Goal: Transaction & Acquisition: Purchase product/service

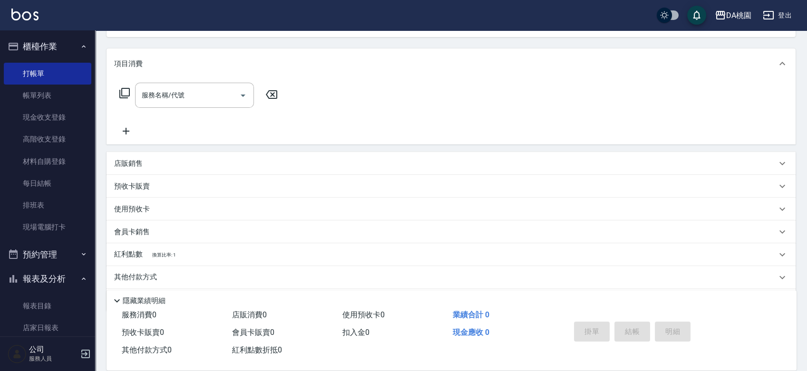
scroll to position [136, 0]
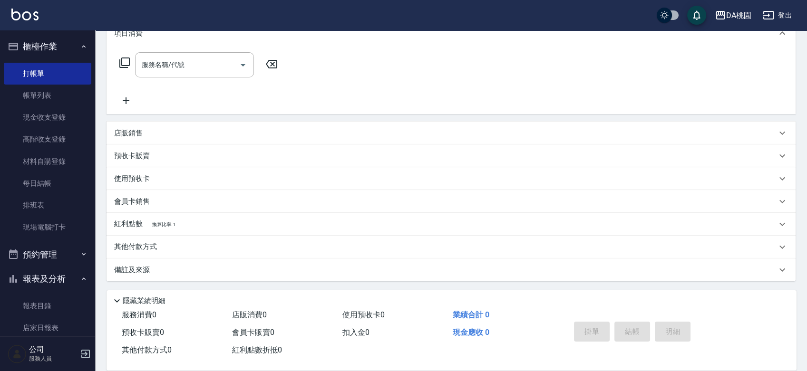
click at [197, 227] on div "紅利點數 換算比率: 1" at bounding box center [445, 224] width 662 height 10
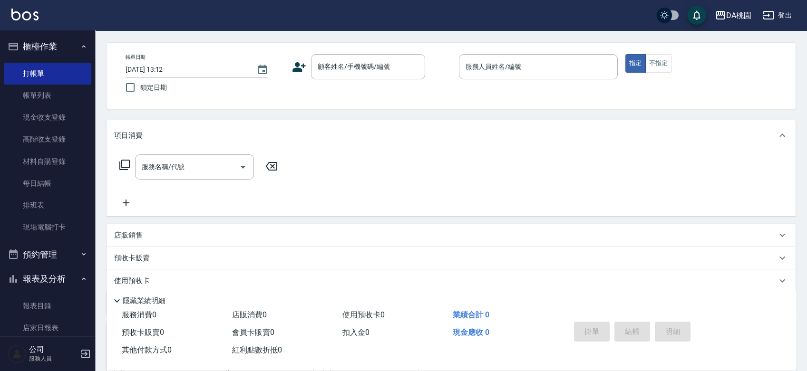
scroll to position [0, 0]
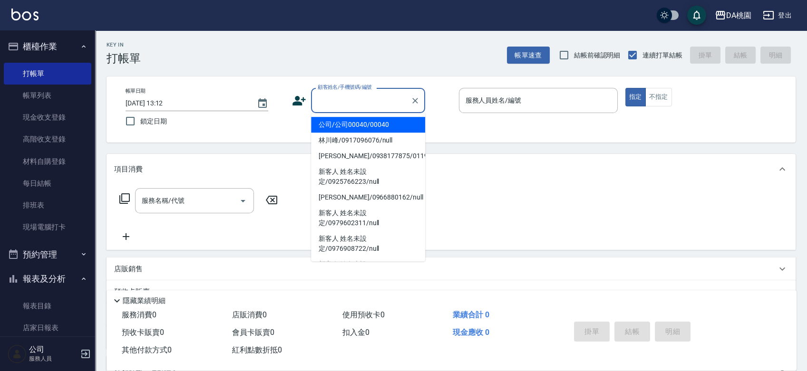
click at [342, 96] on input "顧客姓名/手機號碼/編號" at bounding box center [360, 100] width 91 height 17
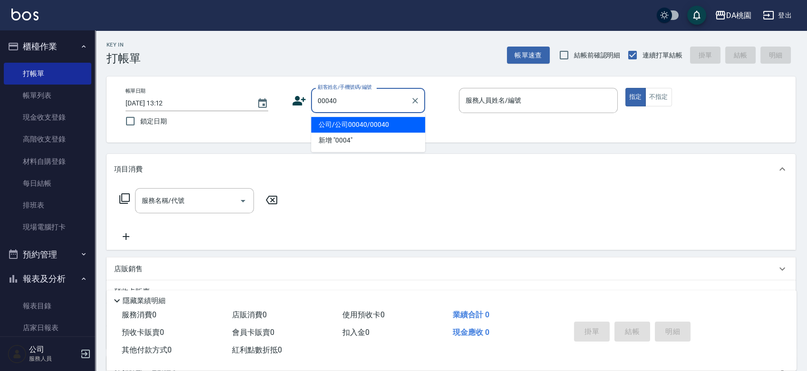
type input "公司/公司00040/00040"
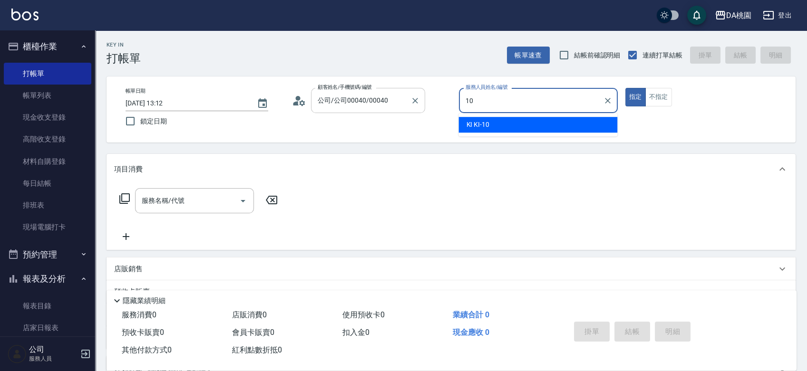
type input "10"
type button "true"
type input "KI KI -10"
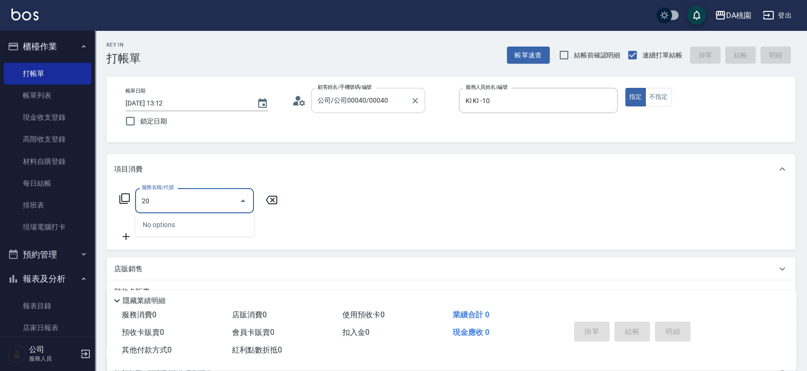
type input "200"
type input "150"
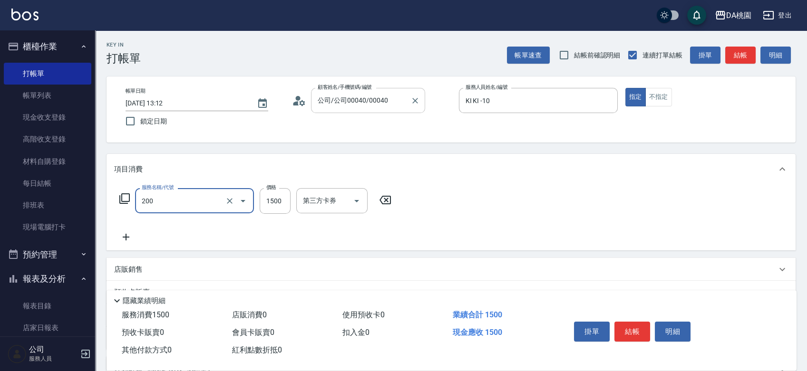
type input "離子燙(200)"
type input "2"
type input "0"
type input "250"
type input "20"
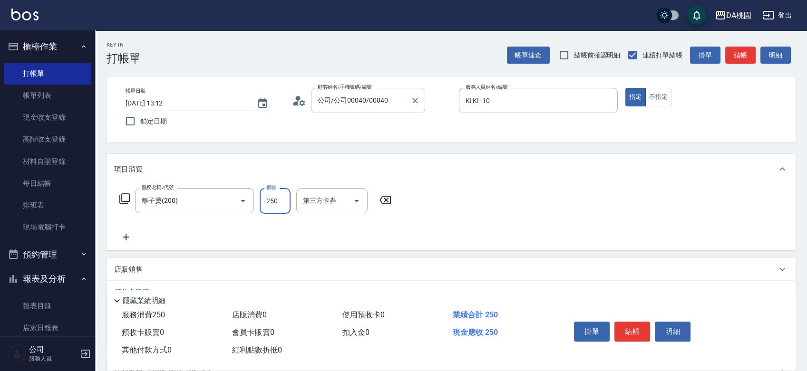
type input "2500"
type input "250"
type input "2500"
click at [631, 322] on button "結帳" at bounding box center [632, 332] width 36 height 20
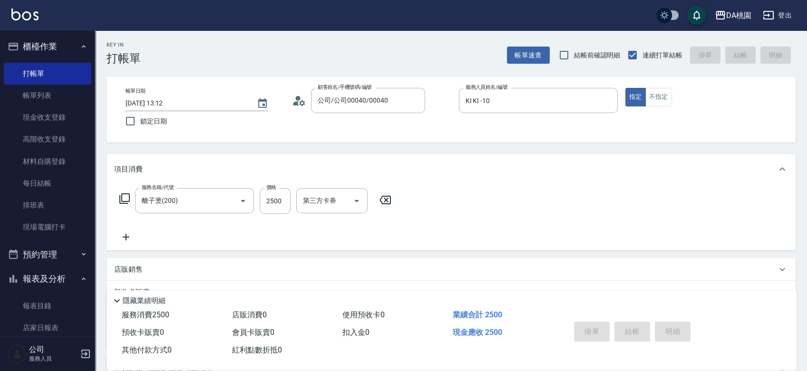
type input "[DATE] 15:27"
type input "0"
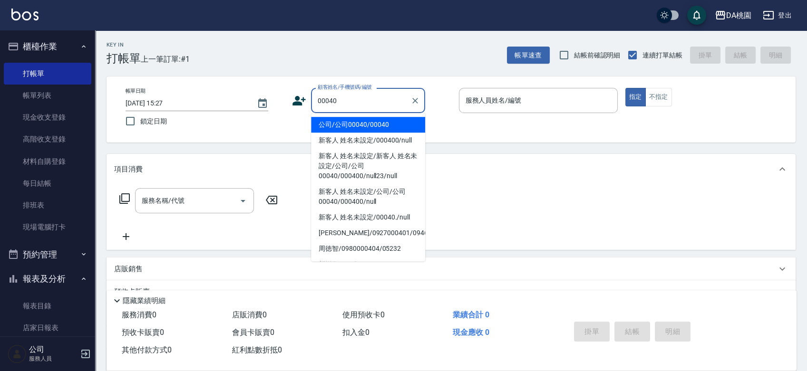
type input "00040"
type input "8"
type input "公司/公司00040/00040"
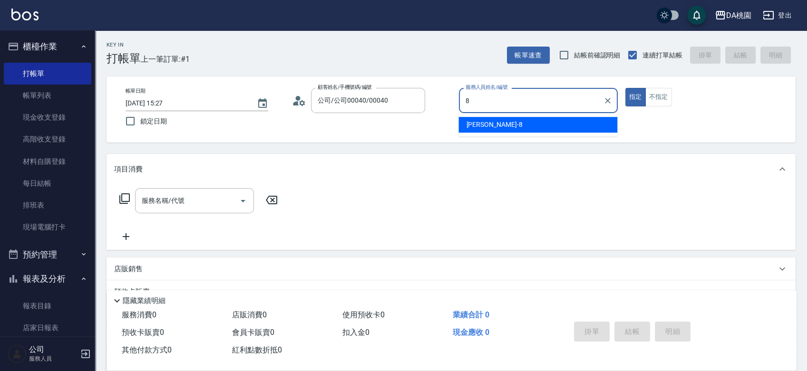
type input "[PERSON_NAME]-8"
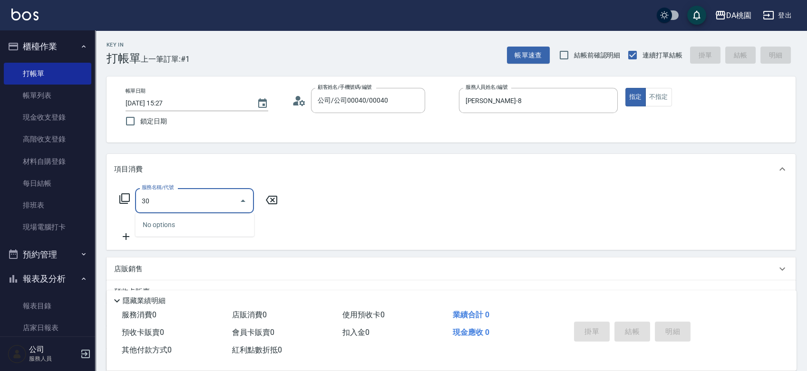
type input "303"
type input "30"
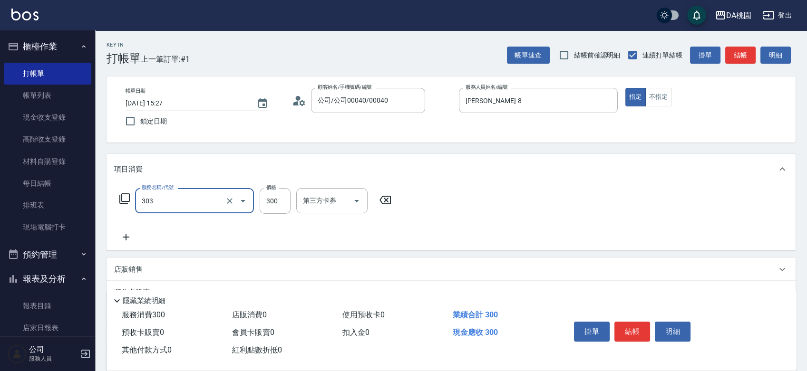
type input "A級剪髮(303)"
type input "0"
type input "350"
type input "30"
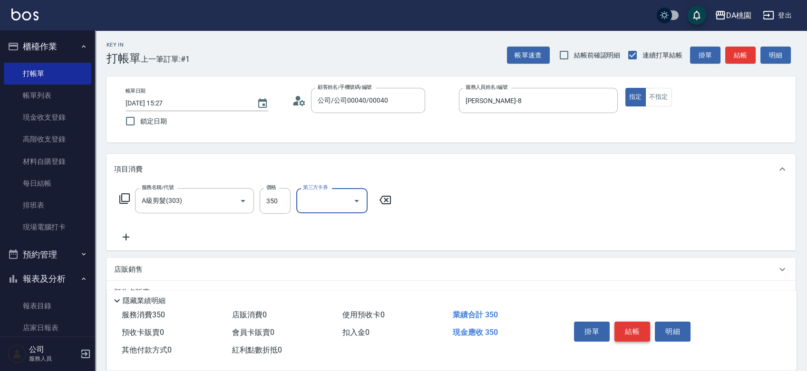
click at [630, 324] on button "結帳" at bounding box center [632, 332] width 36 height 20
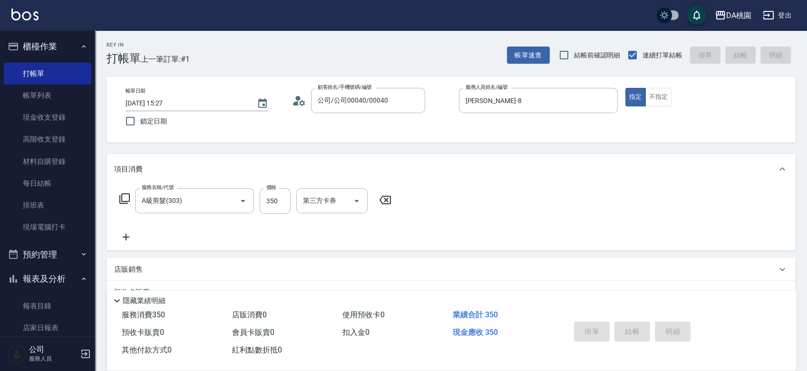
type input "[DATE] 15:28"
type input "0"
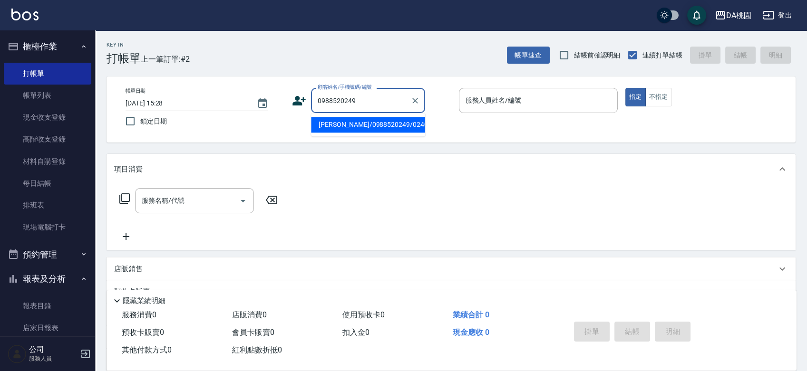
type input "[PERSON_NAME]/0988520249/02405"
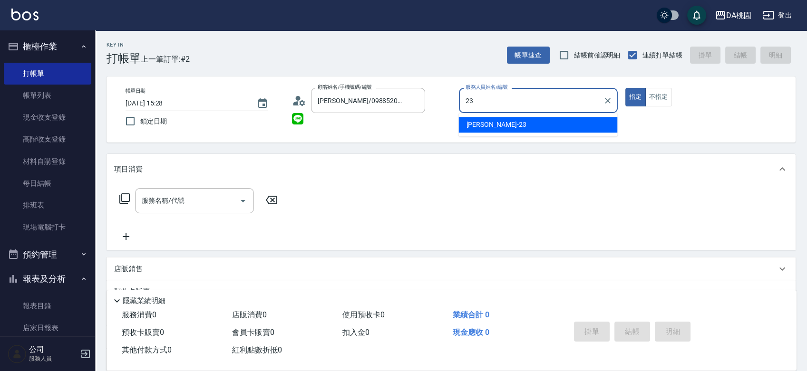
type input "亞瑟 -23"
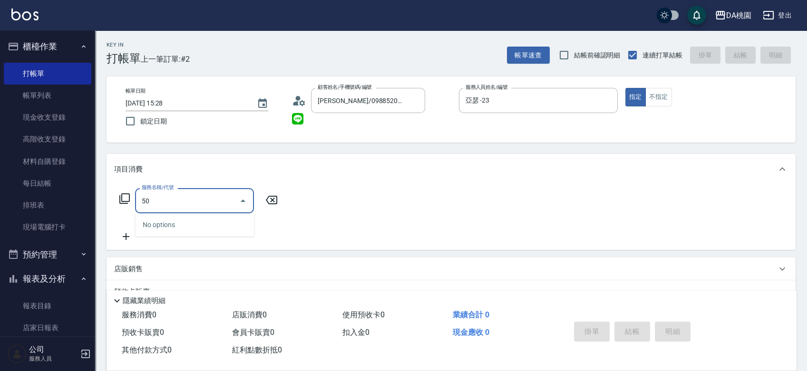
type input "501"
type input "20"
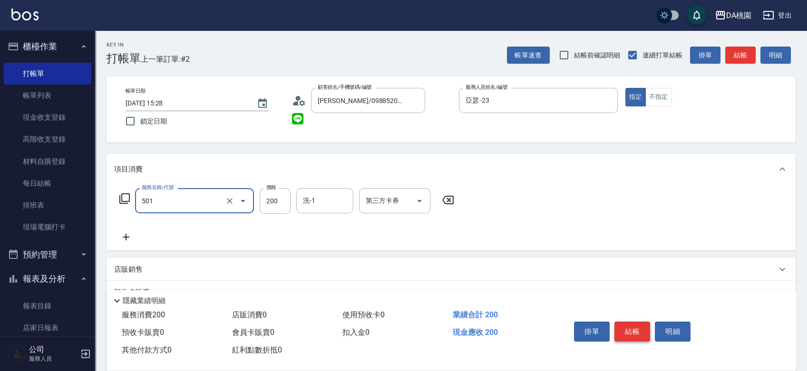
type input "洗髮(互助)(501)"
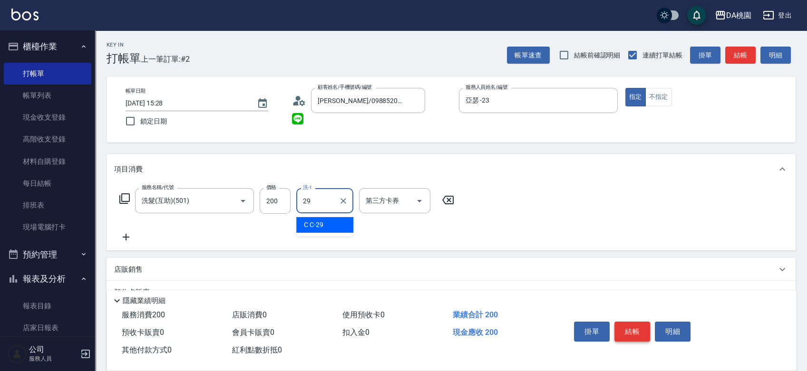
type input "C C-29"
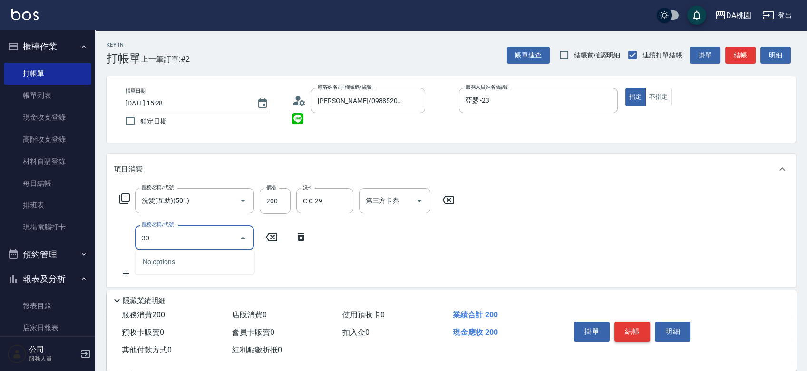
type input "303"
type input "50"
type input "A級剪髮(303)"
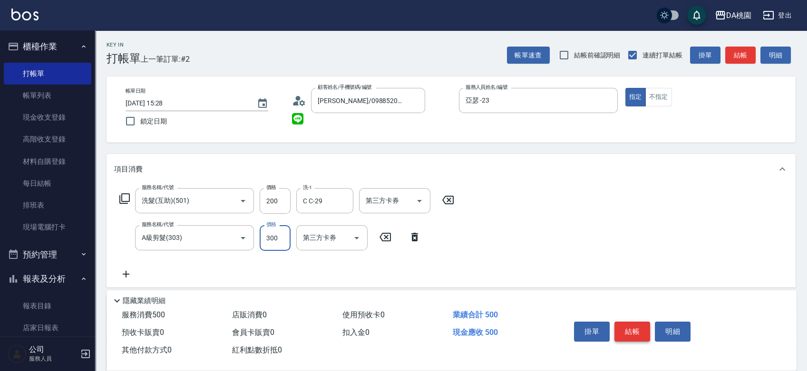
type input "5"
type input "20"
type input "500"
type input "70"
type input "500"
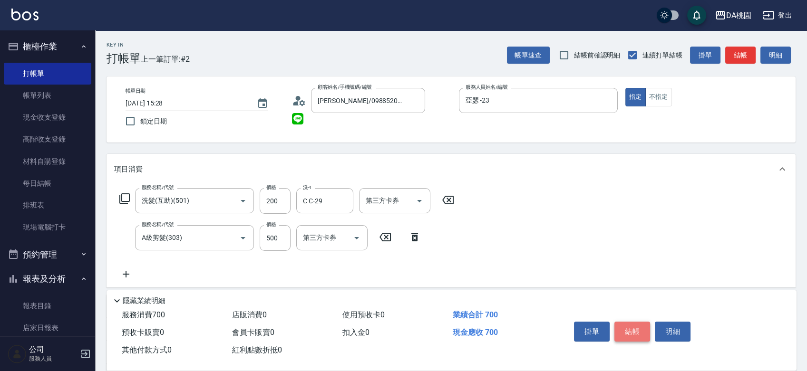
click at [630, 324] on button "結帳" at bounding box center [632, 332] width 36 height 20
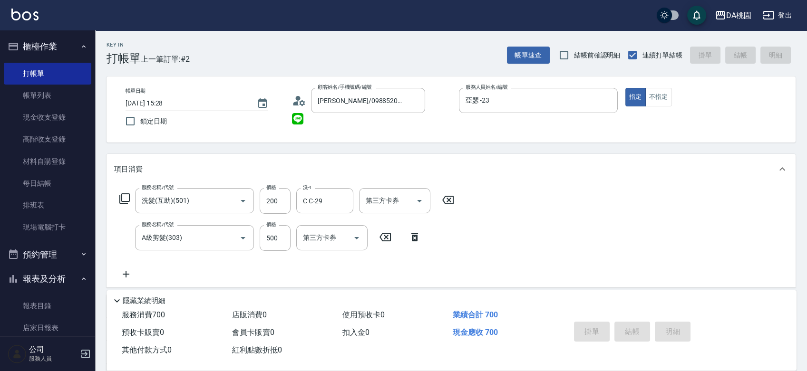
type input "0"
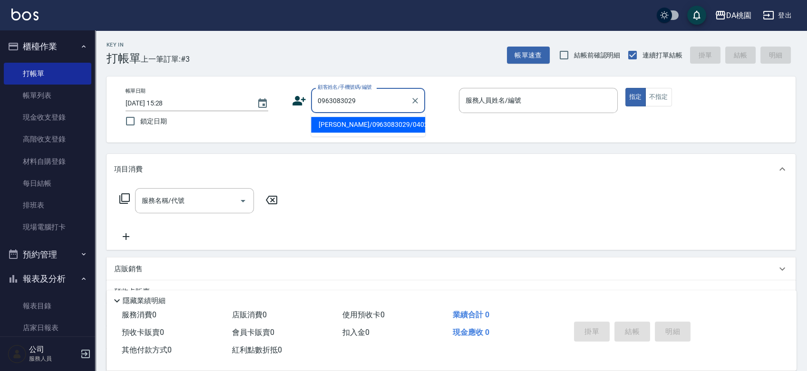
type input "[PERSON_NAME]/0963083029/04022"
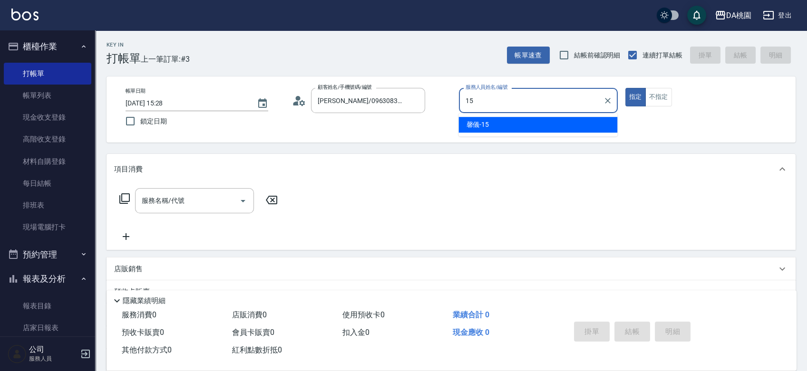
type input "馨儀-15"
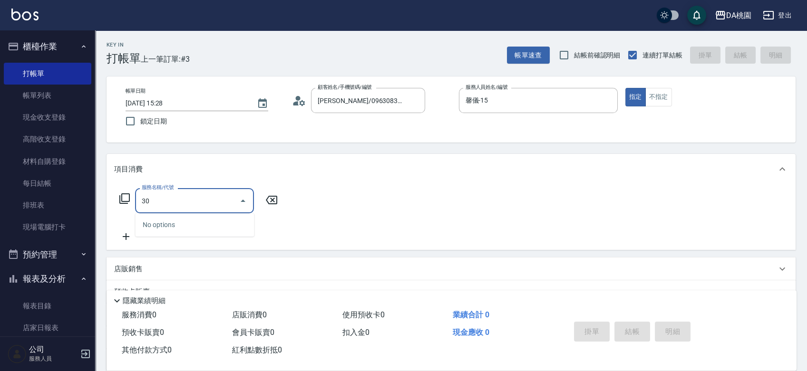
type input "303"
type input "30"
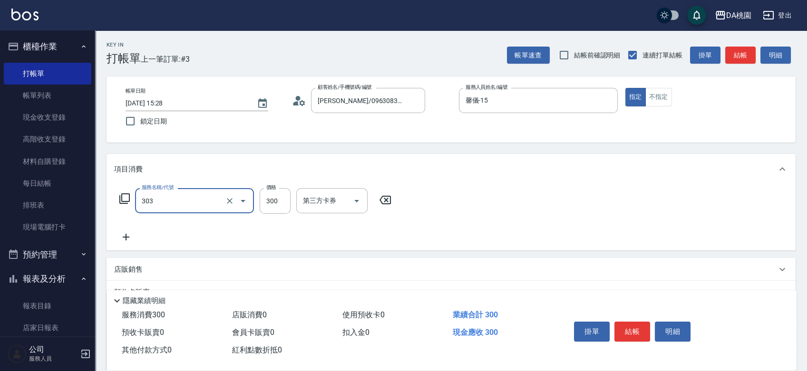
type input "A級剪髮(303)"
type input "0"
type input "600"
type input "60"
type input "600"
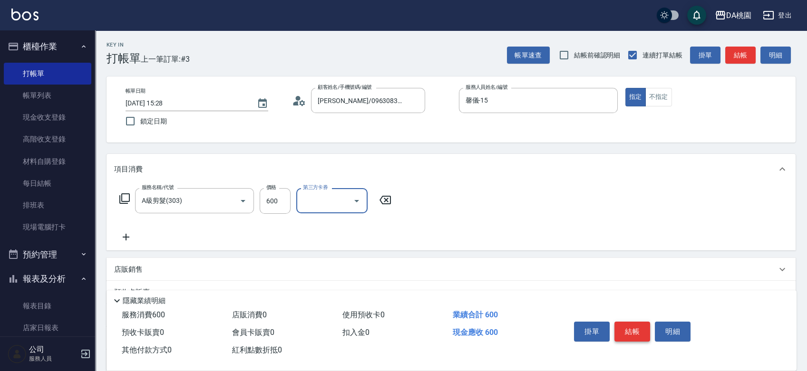
click at [623, 322] on button "結帳" at bounding box center [632, 332] width 36 height 20
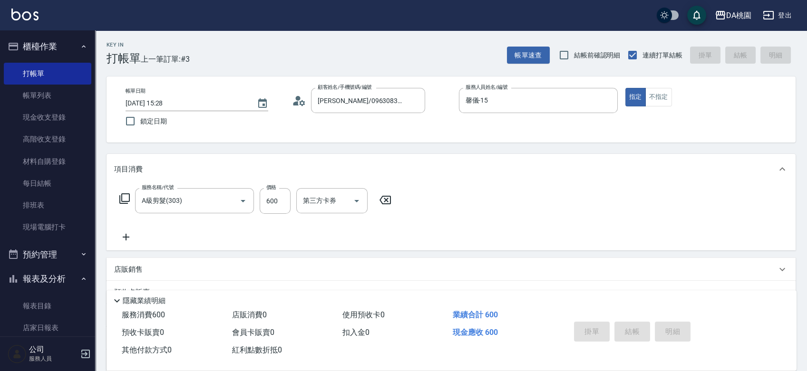
type input "0"
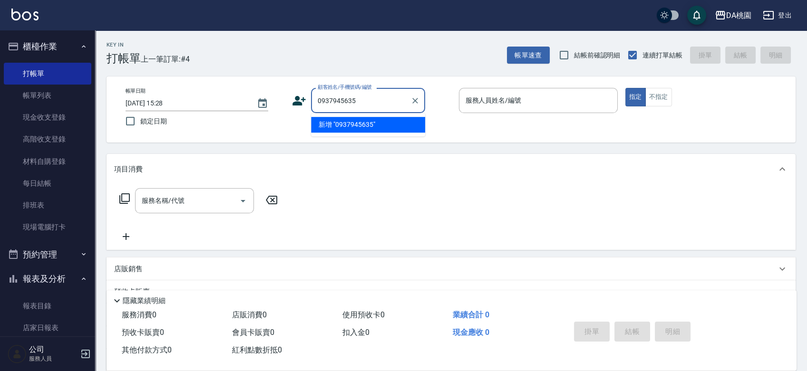
type input "0937945635"
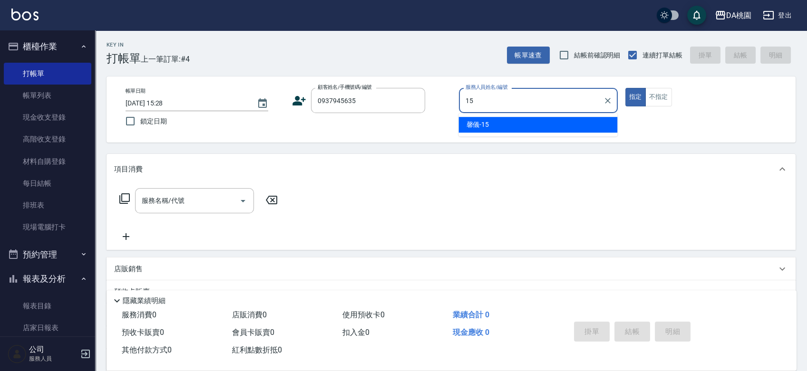
type input "馨儀-15"
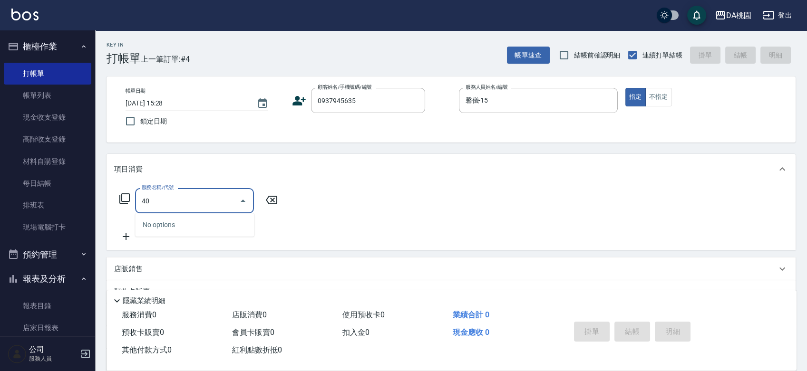
type input "400"
type input "150"
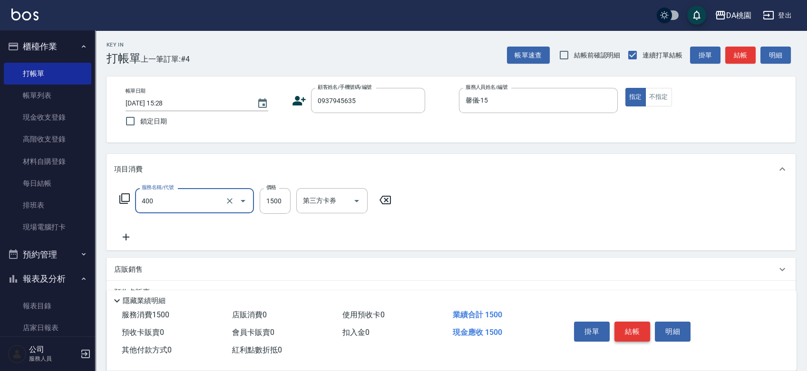
type input "染髮(400)"
type input "0"
type input "30"
type input "3000"
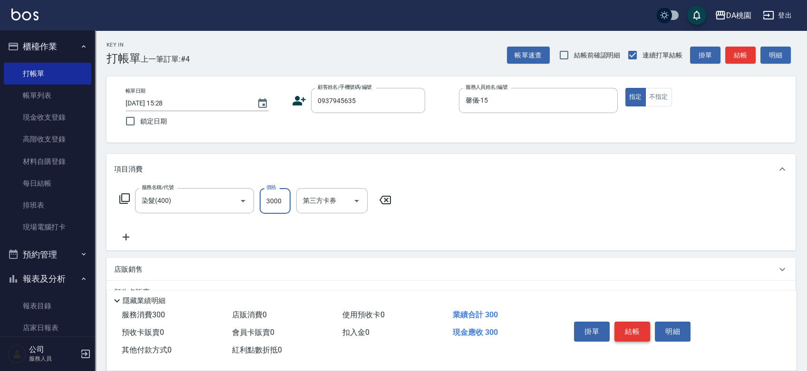
type input "300"
type input "3000"
click at [489, 269] on div "店販銷售" at bounding box center [445, 270] width 662 height 10
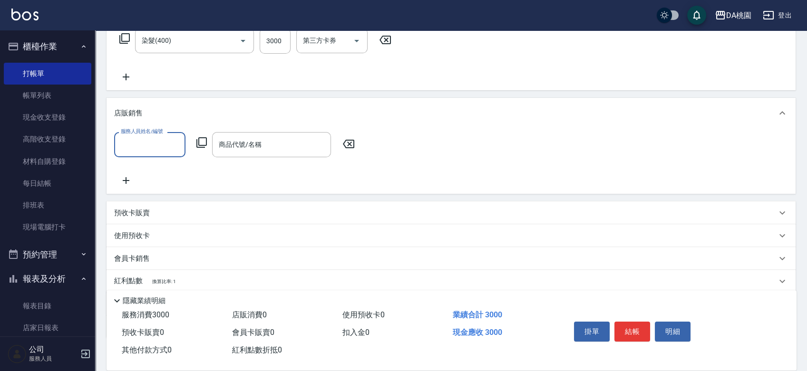
scroll to position [211, 0]
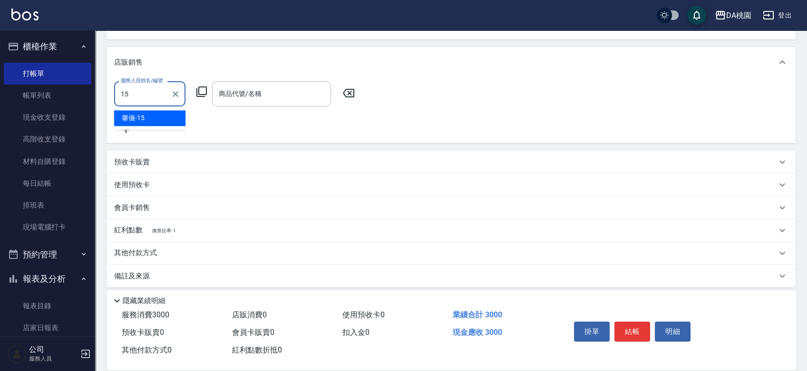
type input "馨儀-15"
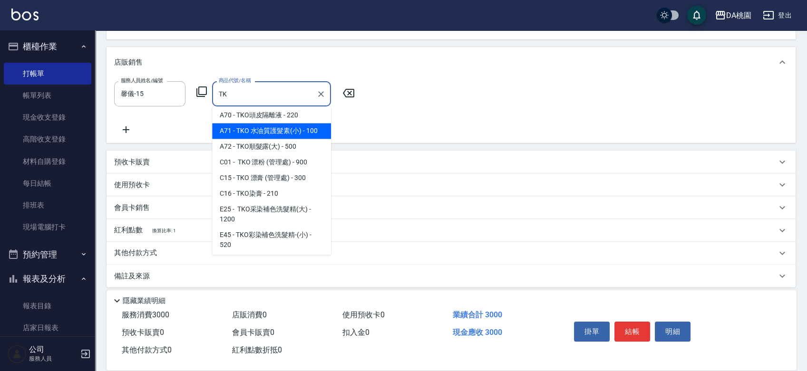
scroll to position [53, 0]
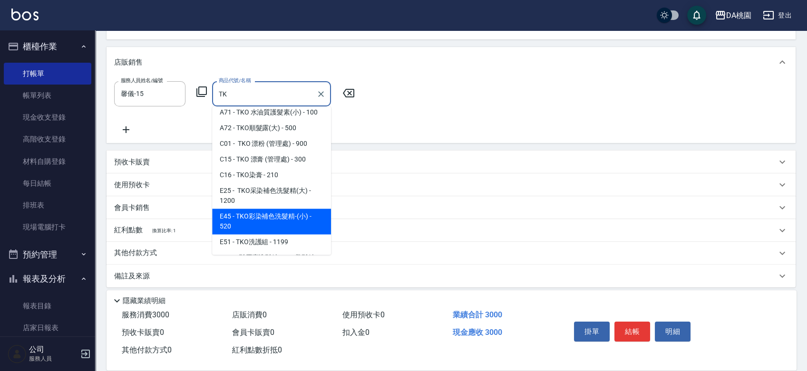
click at [270, 228] on span "E45 - TKO彩染補色洗髮精-(小) - 520" at bounding box center [271, 222] width 119 height 26
type input "TKO彩染補色洗髮精-(小)"
type input "350"
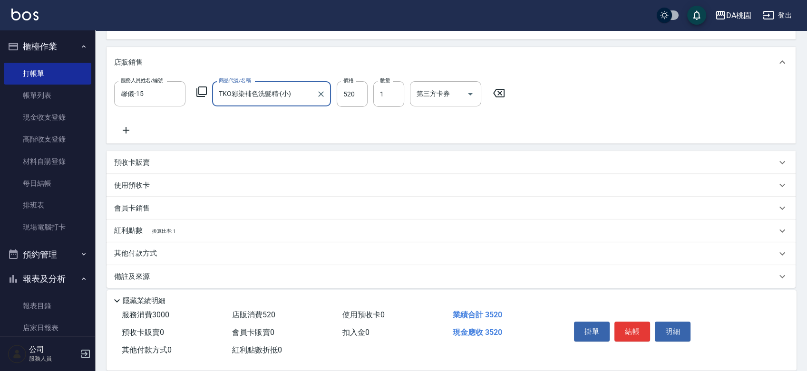
type input "TKO彩染補色洗髮精-(小)"
type input "5"
type input "300"
type input "500"
type input "350"
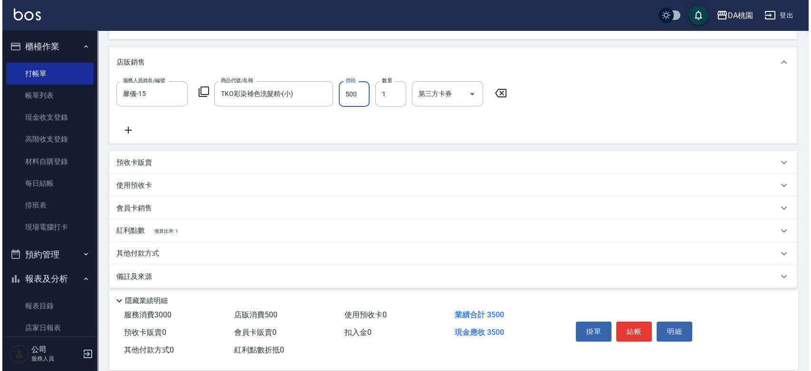
scroll to position [0, 0]
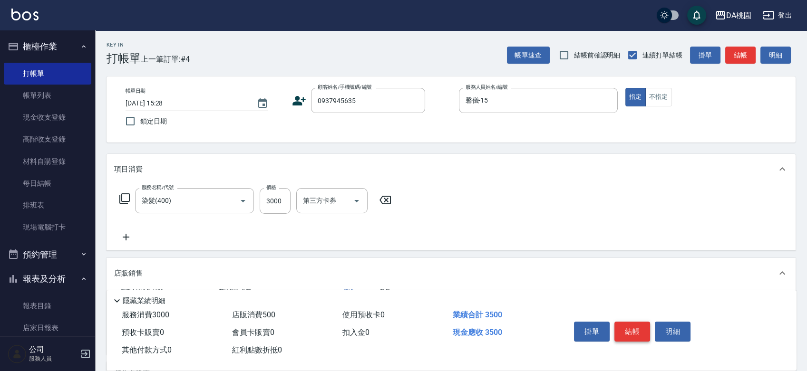
type input "500"
click at [631, 329] on button "結帳" at bounding box center [632, 332] width 36 height 20
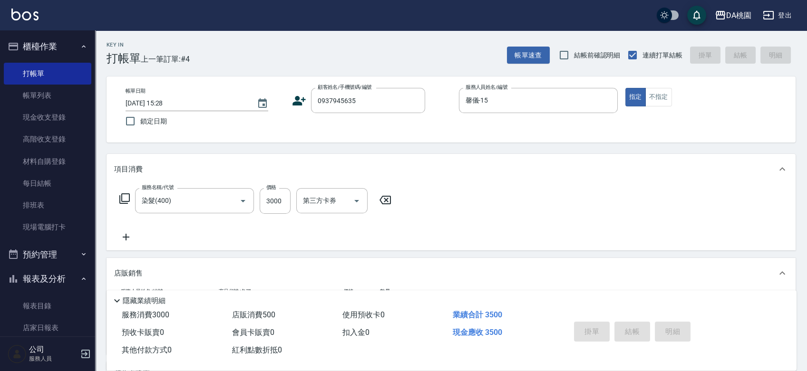
type input "[DATE] 15:31"
type input "0"
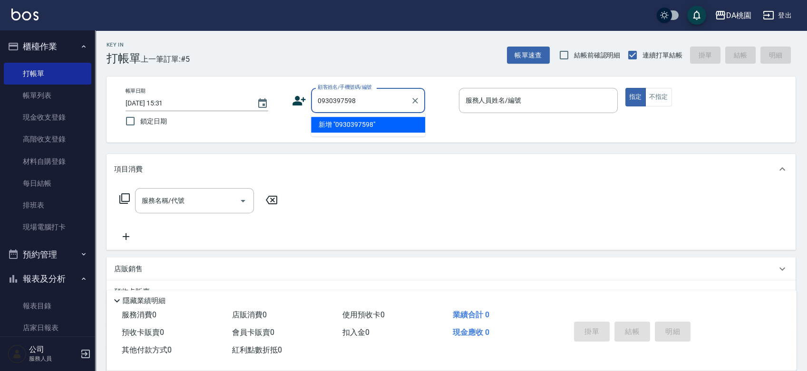
type input "0930397598"
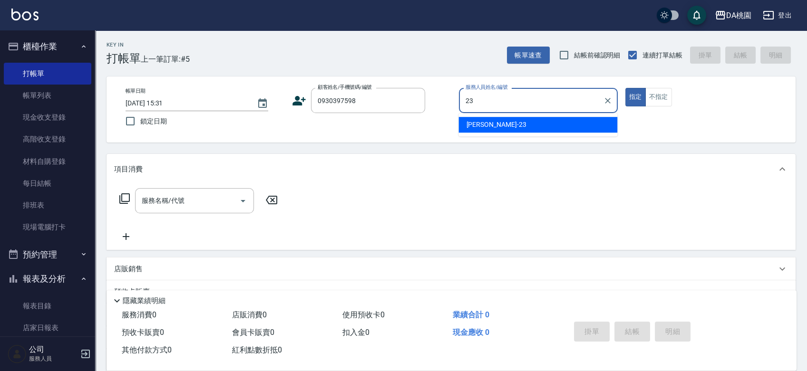
type input "亞瑟 -23"
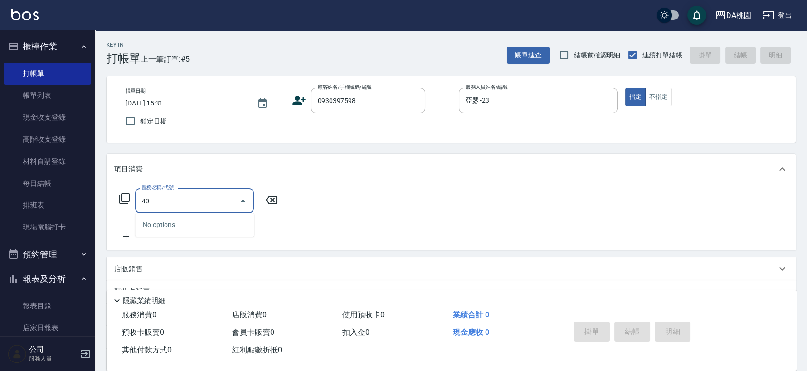
type input "401"
type input "150"
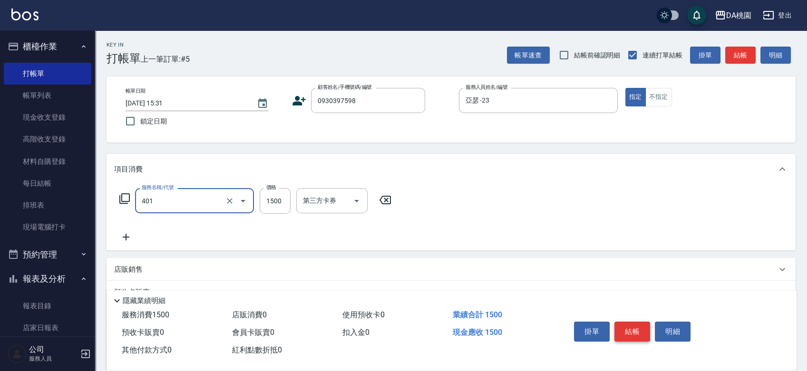
type input "染髮(互助)(401)"
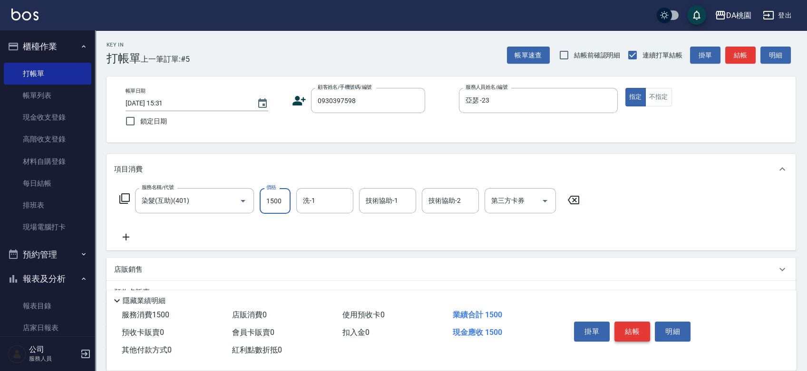
type input "1"
type input "0"
type input "198"
type input "190"
type input "1980"
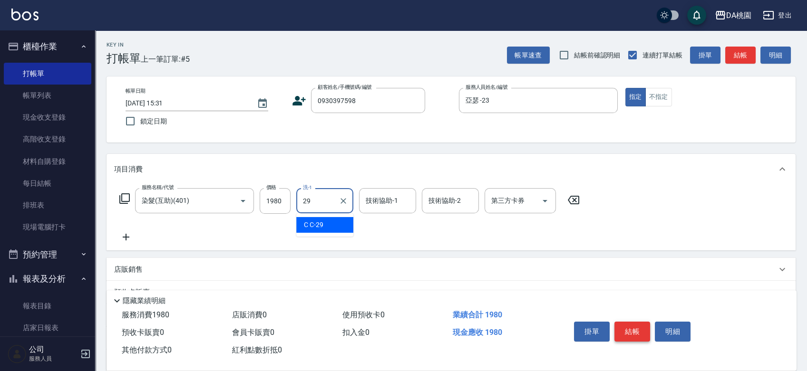
type input "C C-29"
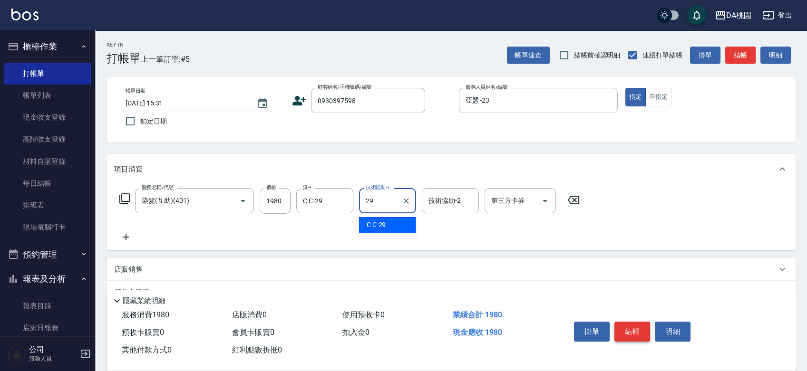
type input "C C-29"
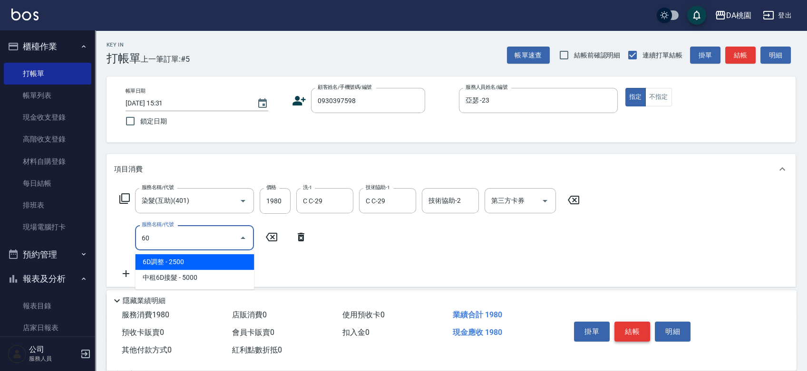
type input "609"
type input "310"
type input "鱗脂質護髮(互助)(609)"
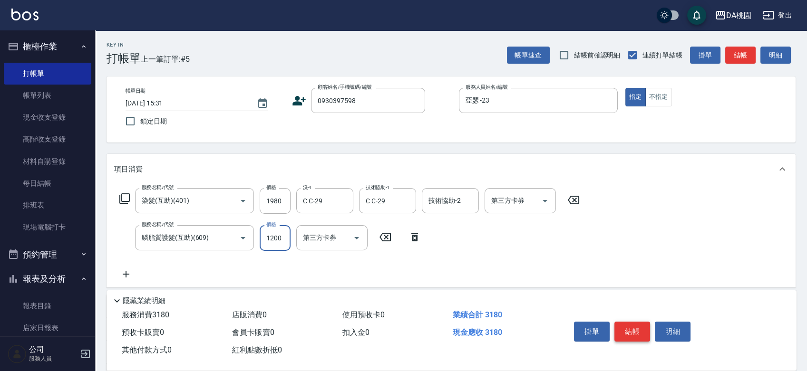
type input "2"
type input "190"
type input "24"
type input "200"
type input "240"
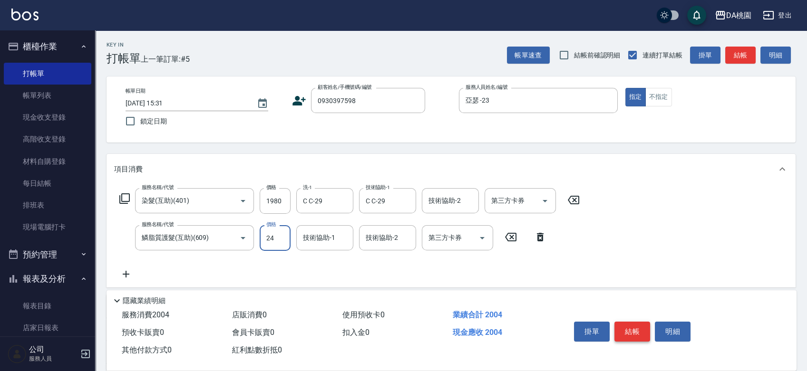
type input "220"
type input "2400"
type input "430"
type input "2400"
type input "C C-29"
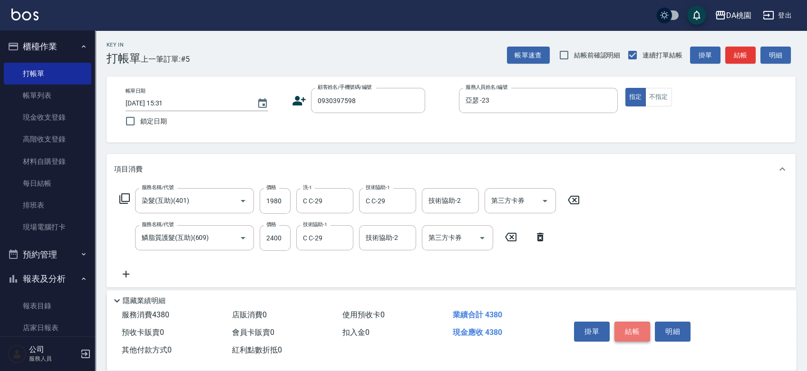
click at [631, 329] on button "結帳" at bounding box center [632, 332] width 36 height 20
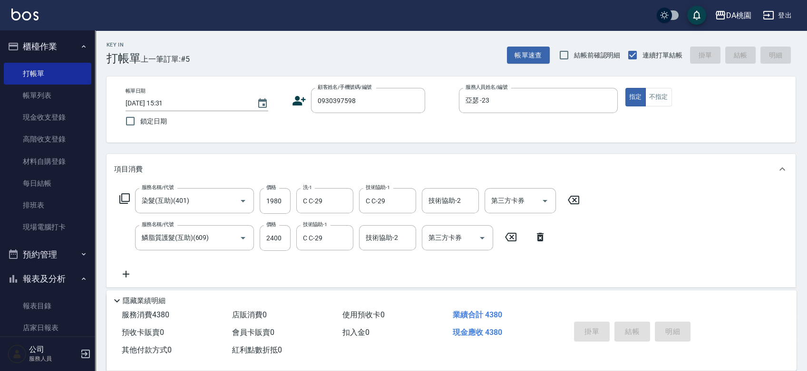
type input "0"
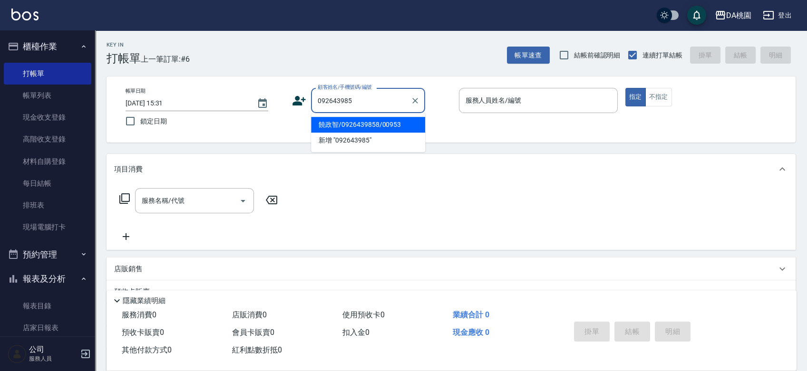
type input "0926439858"
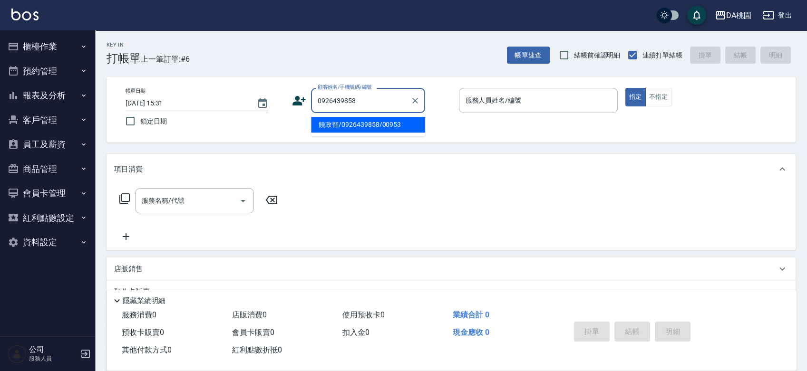
type input "饒政智/0926439858/00953"
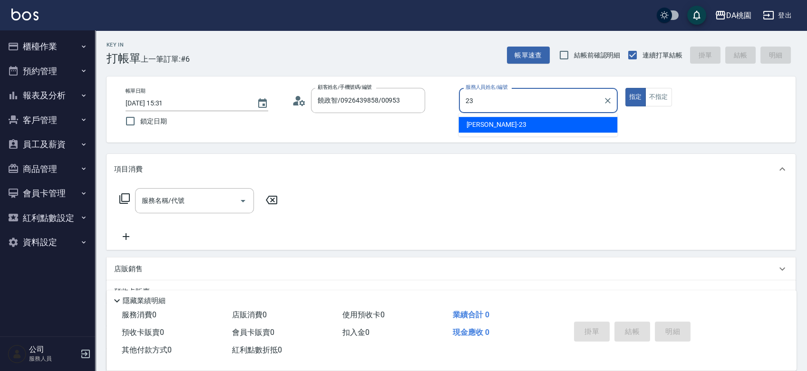
type input "23"
type button "true"
type input "亞瑟 -23"
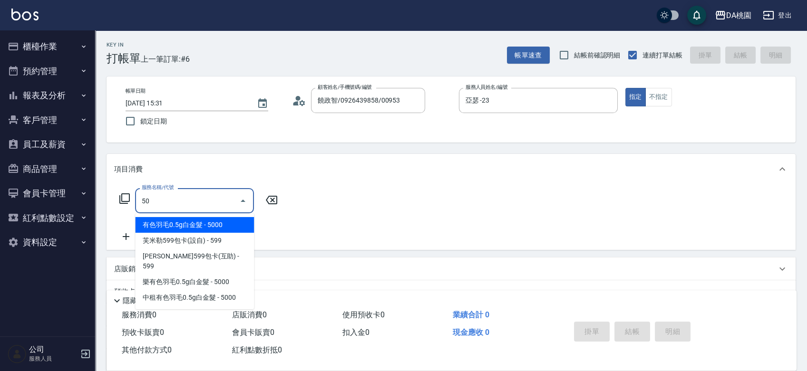
type input "500"
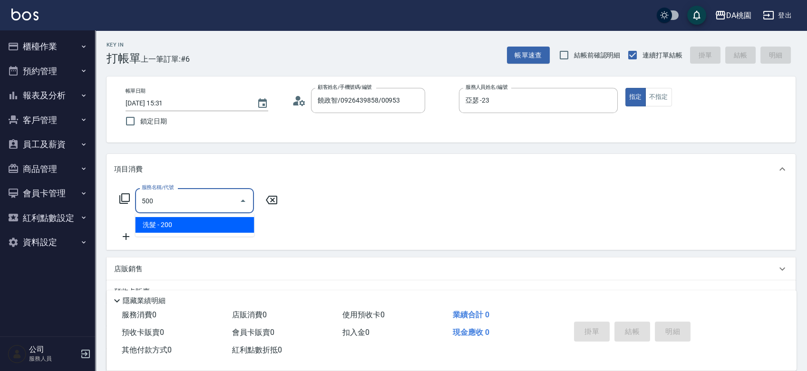
type input "20"
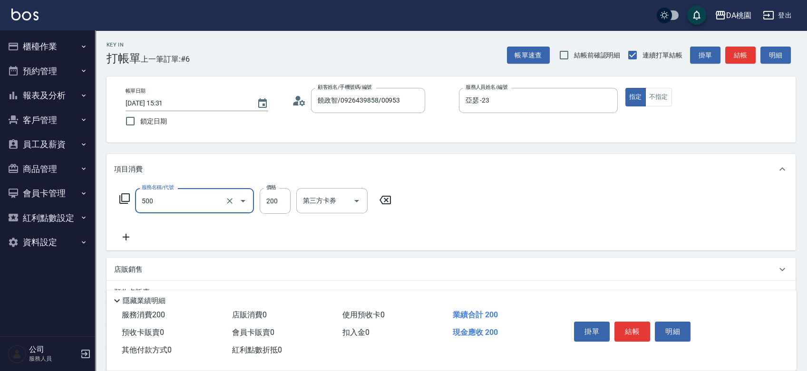
type input "洗髮(500)"
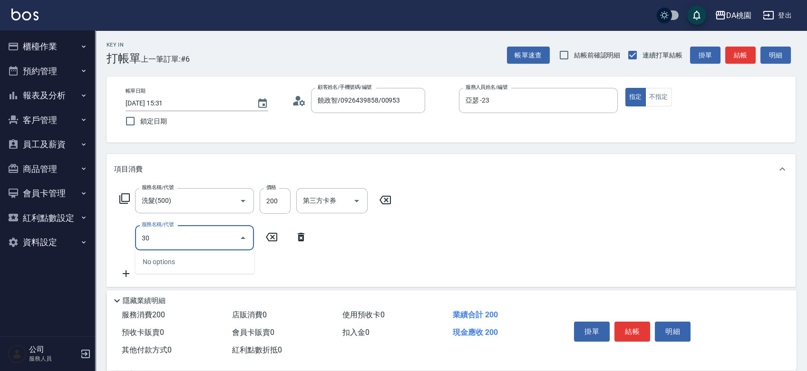
type input "303"
type input "50"
type input "A級剪髮(303)"
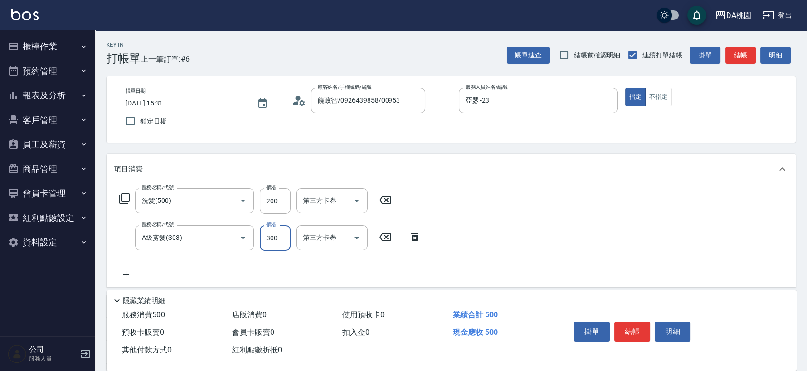
type input "5"
type input "20"
type input "500"
type input "70"
type input "500"
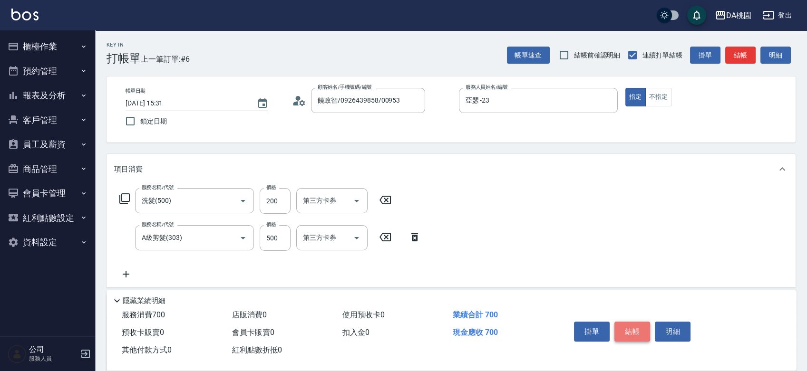
click at [629, 328] on button "結帳" at bounding box center [632, 332] width 36 height 20
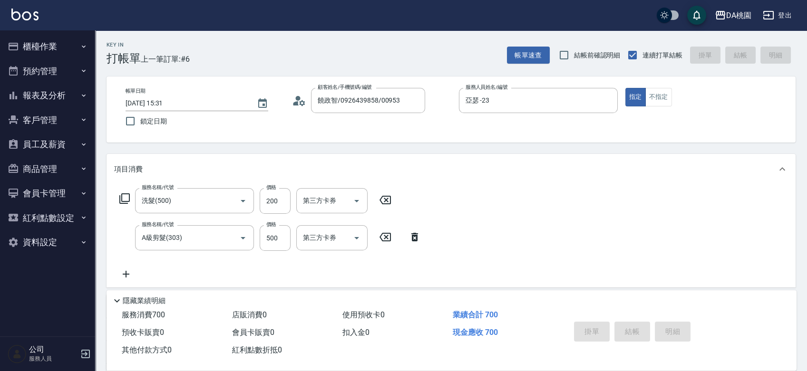
type input "0"
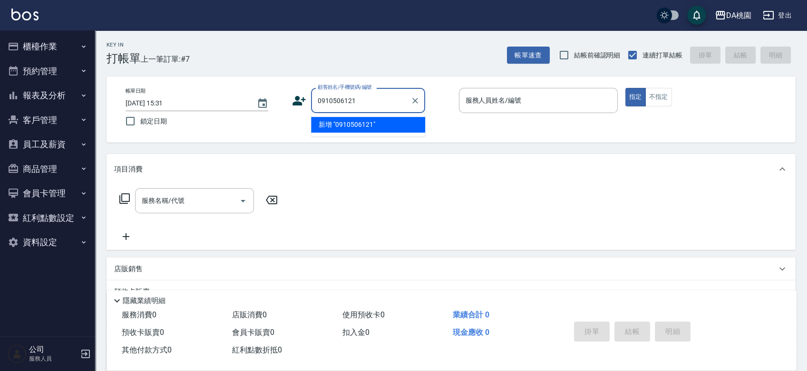
type input "0910506121"
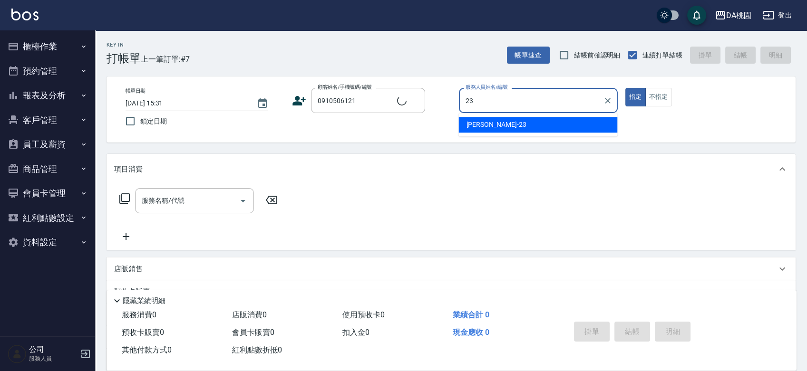
type input "亞瑟 -23"
type input "留致凱/0910506121/02471"
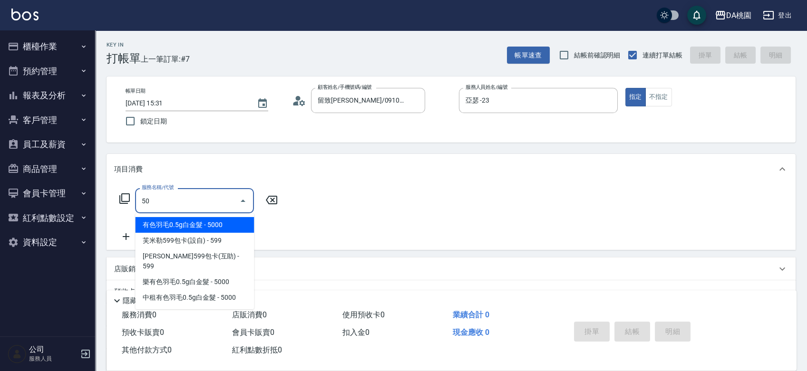
type input "500"
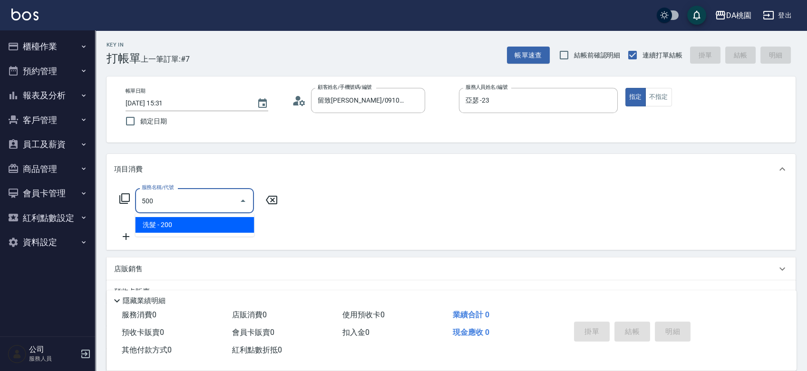
type input "20"
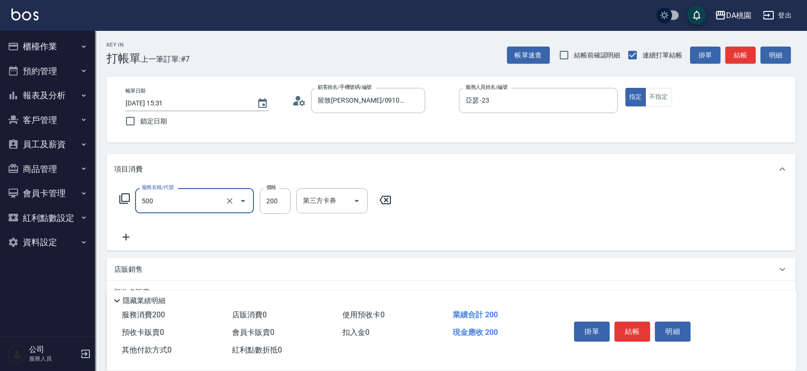
type input "洗髮(500)"
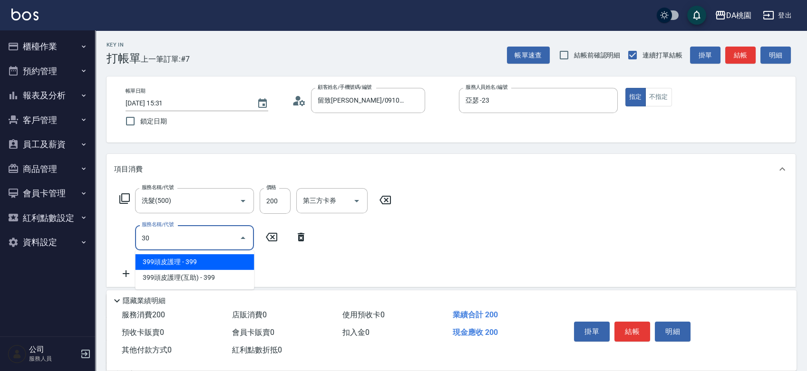
type input "303"
type input "50"
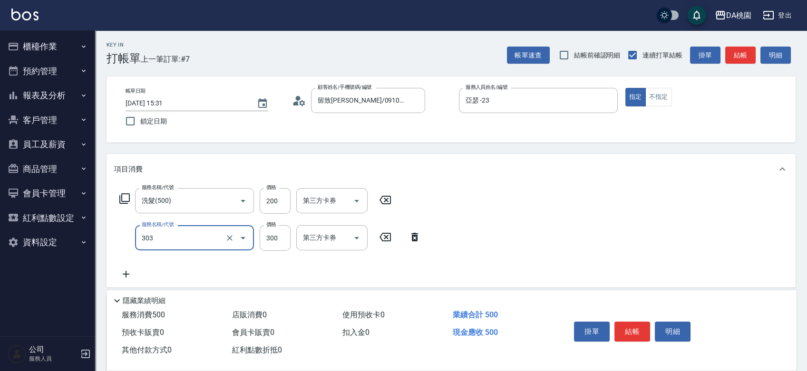
type input "A級剪髮(303)"
type input "5"
type input "20"
type input "500"
type input "70"
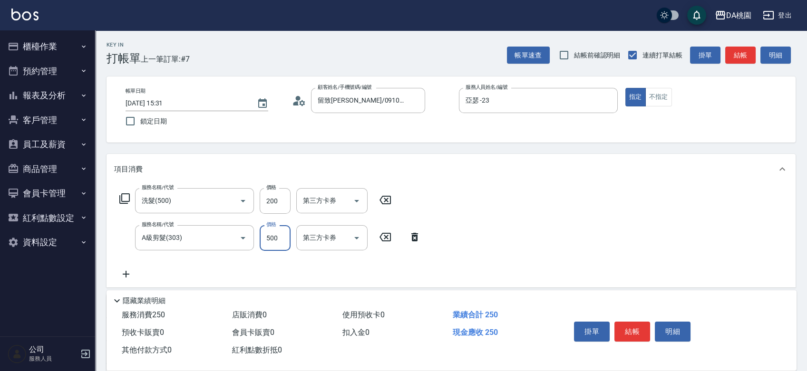
type input "500"
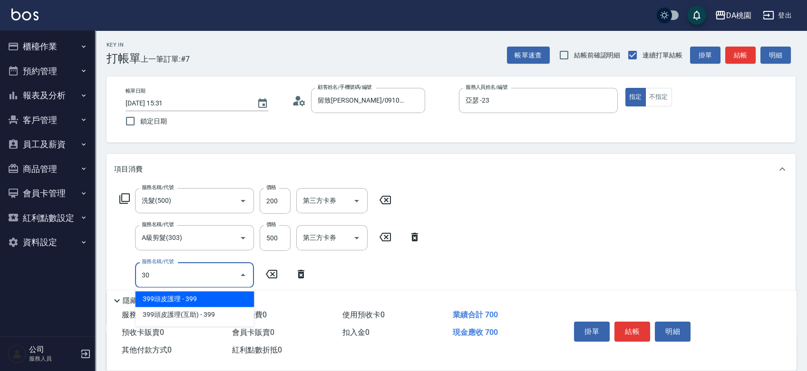
type input "300"
type input "80"
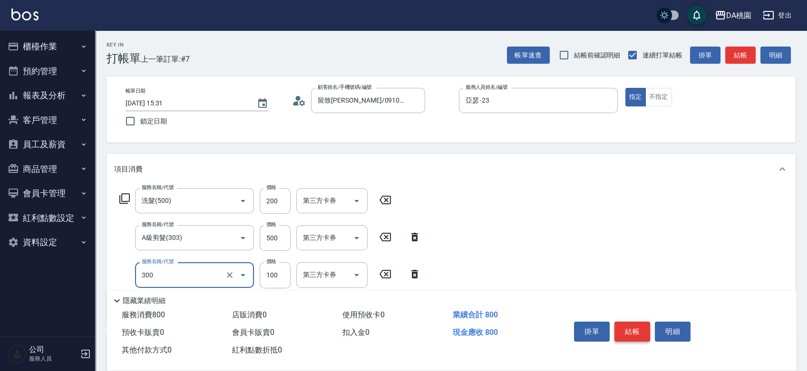
type input "剪瀏海(300)"
click at [634, 328] on button "結帳" at bounding box center [632, 332] width 36 height 20
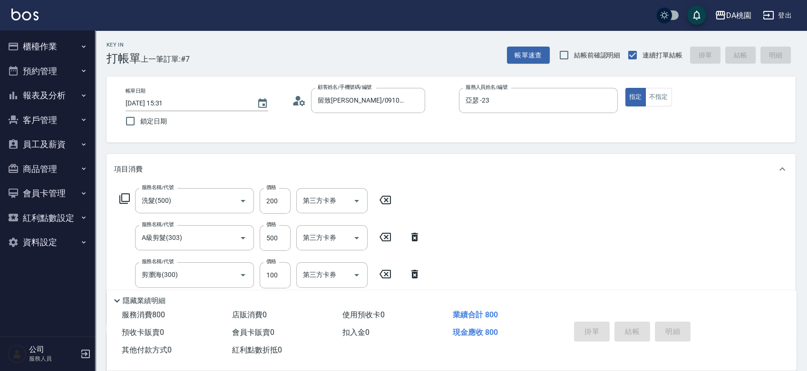
type input "2025/08/15 15:32"
type input "0"
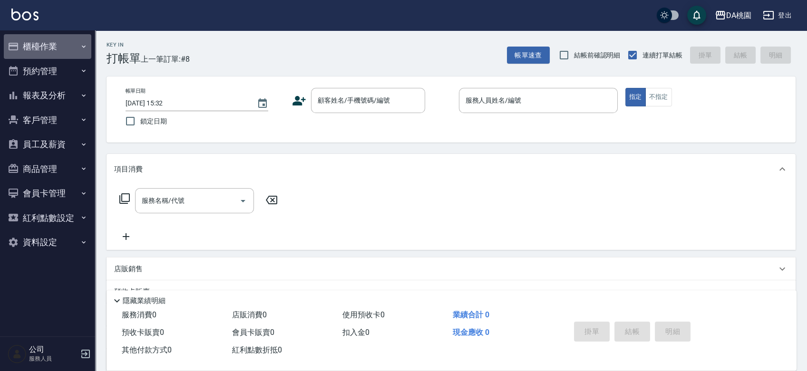
click at [43, 43] on button "櫃檯作業" at bounding box center [47, 46] width 87 height 25
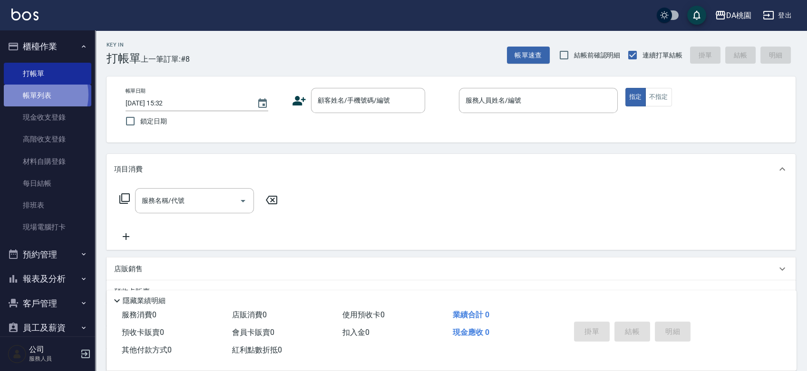
click at [33, 95] on link "帳單列表" at bounding box center [47, 96] width 87 height 22
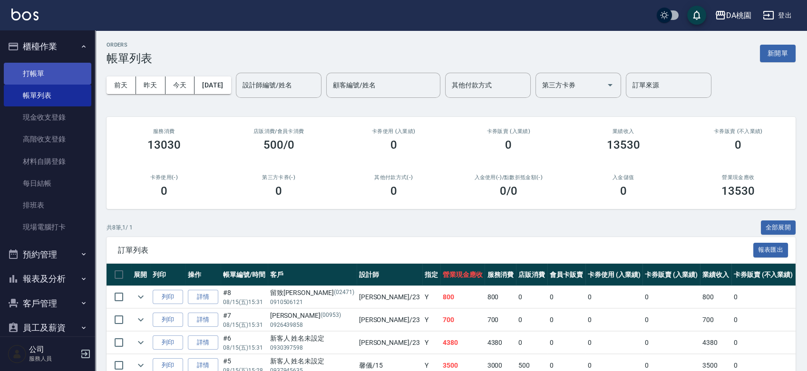
click at [61, 72] on link "打帳單" at bounding box center [47, 74] width 87 height 22
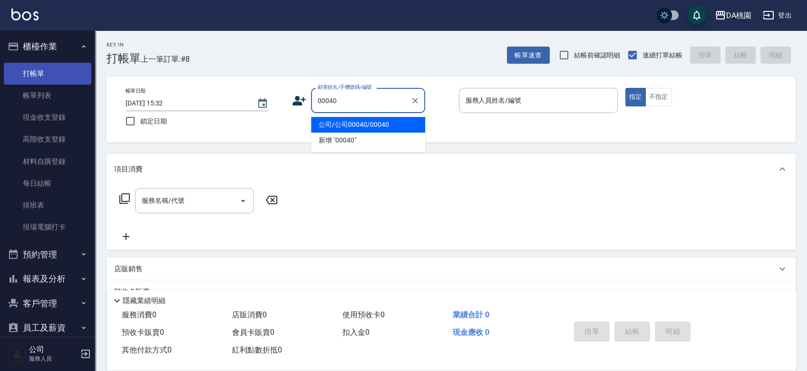
type input "00040"
type input "1"
type input "公司/公司00040/00040"
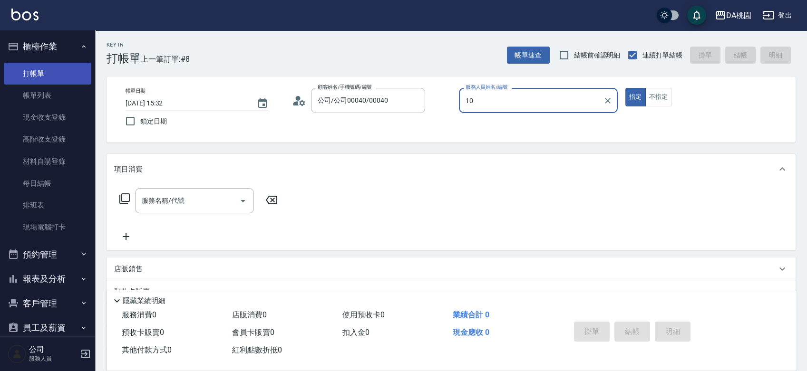
type input "10"
type button "true"
type input "KI KI -10"
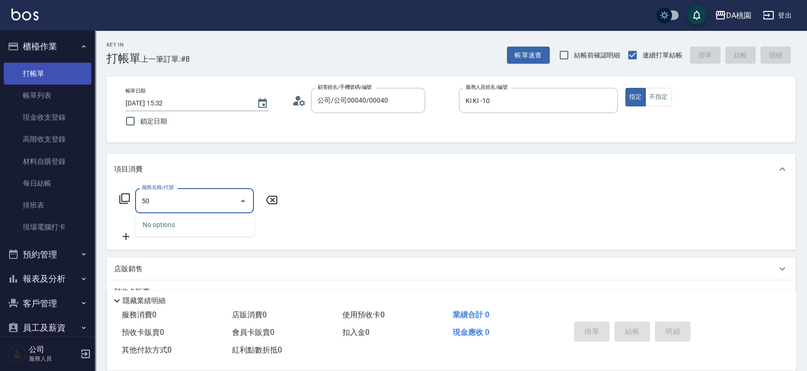
type input "500"
type input "20"
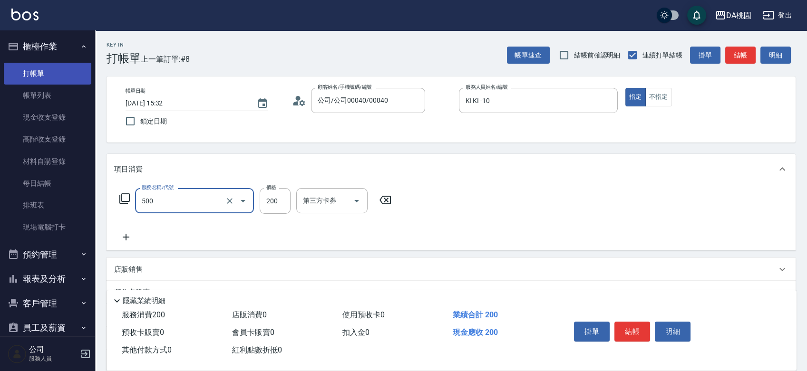
type input "洗髮(500)"
type input "0"
type input "250"
type input "20"
type input "250"
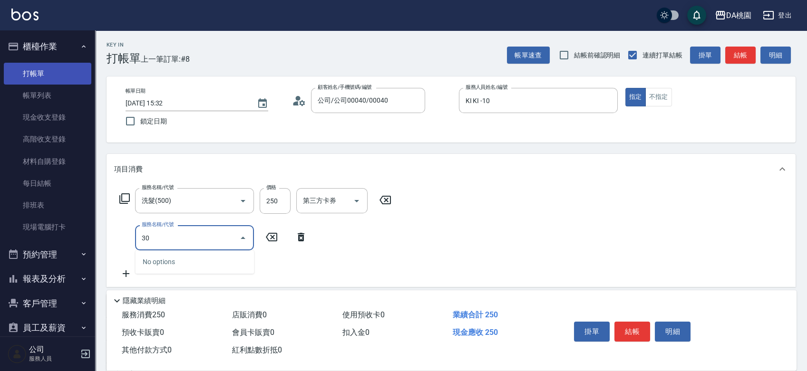
type input "303"
type input "50"
type input "A級剪髮(303)"
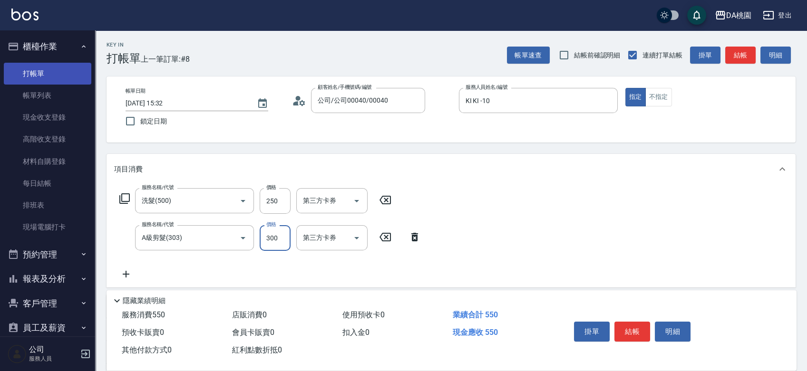
type input "4"
type input "20"
type input "400"
type input "60"
type input "400"
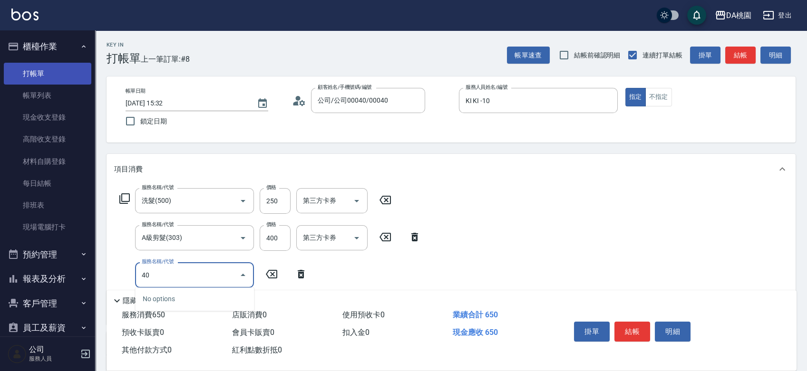
type input "400"
type input "210"
type input "染髮(400)"
type input "1"
type input "60"
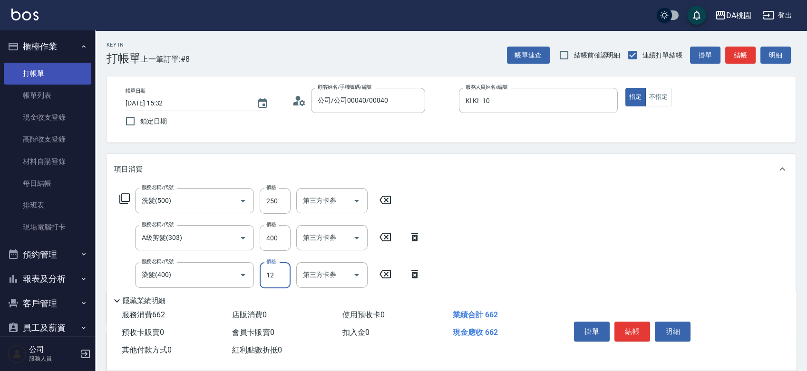
type input "120"
type input "70"
type input "1200"
type input "180"
type input "1200"
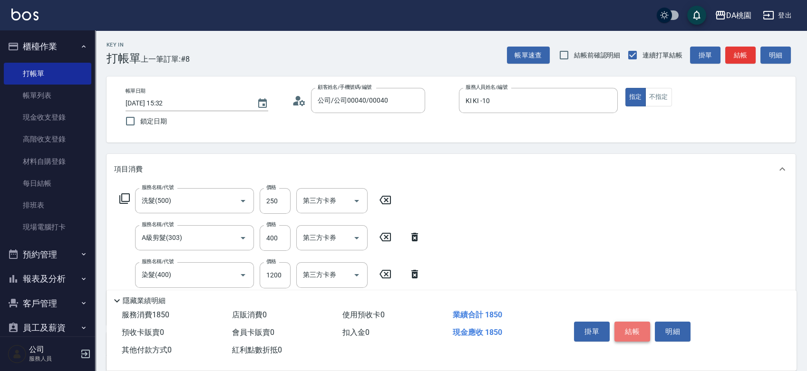
click at [635, 324] on button "結帳" at bounding box center [632, 332] width 36 height 20
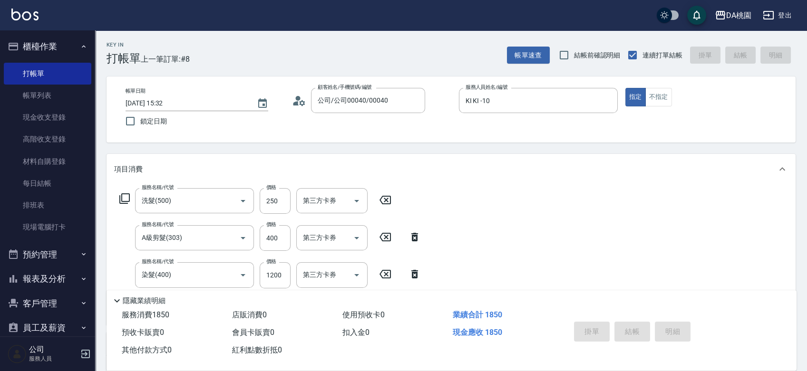
type input "2025/08/15 15:34"
type input "0"
